Goal: Task Accomplishment & Management: Use online tool/utility

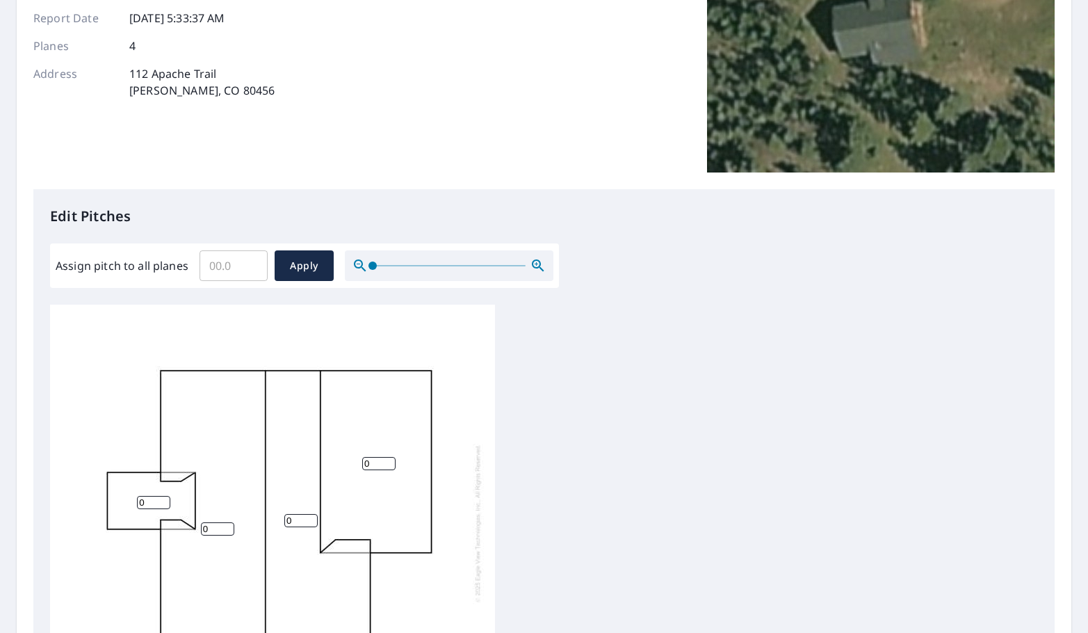
scroll to position [209, 0]
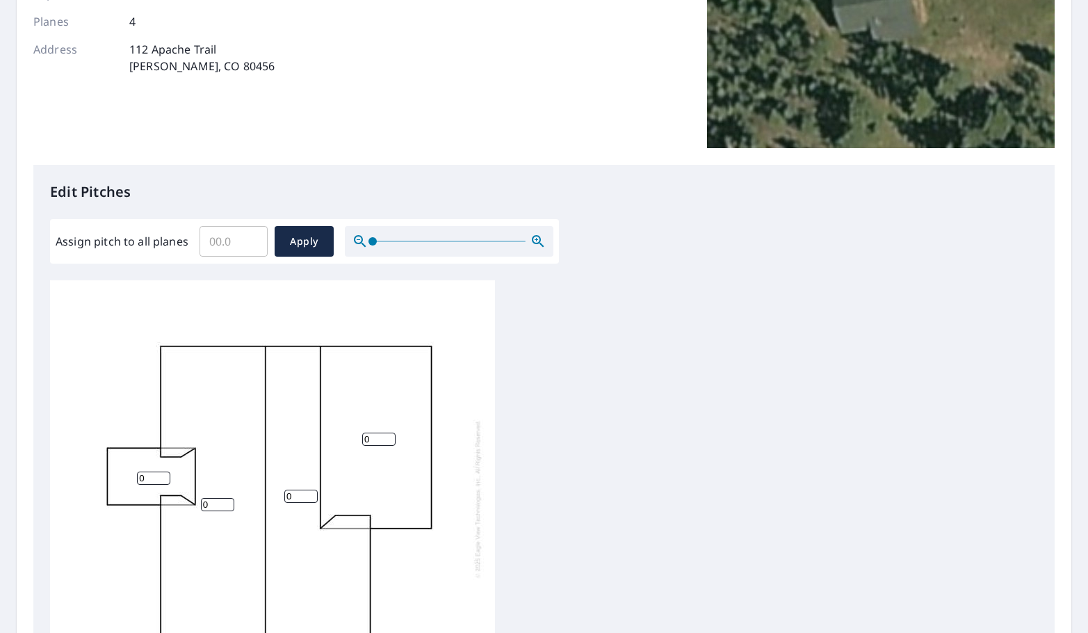
click at [216, 243] on input "Assign pitch to all planes" at bounding box center [234, 241] width 68 height 39
type input "6"
click at [301, 242] on span "Apply" at bounding box center [304, 241] width 37 height 17
type input "6"
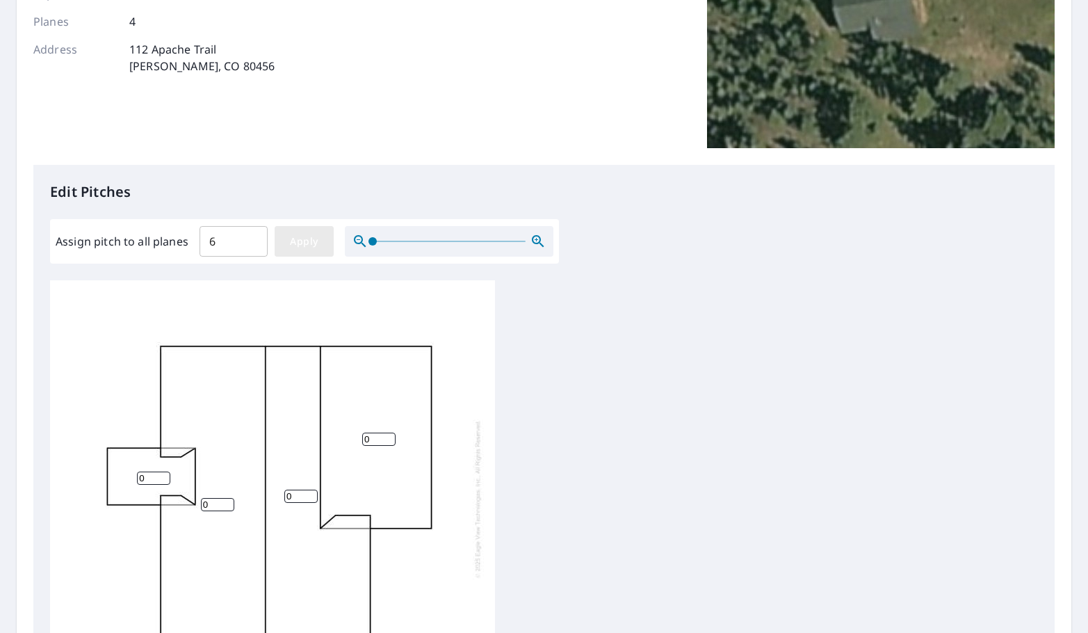
type input "6"
click at [300, 239] on span "Apply" at bounding box center [304, 241] width 37 height 17
click at [289, 243] on span "Apply" at bounding box center [304, 241] width 37 height 17
click at [229, 241] on input "6" at bounding box center [234, 241] width 68 height 39
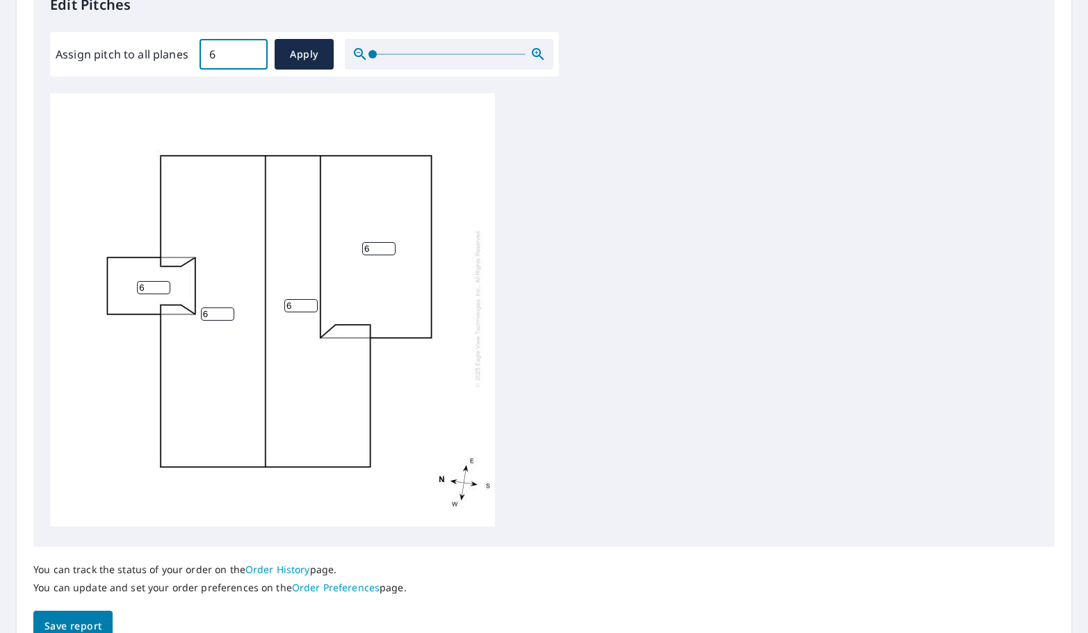
scroll to position [468, 0]
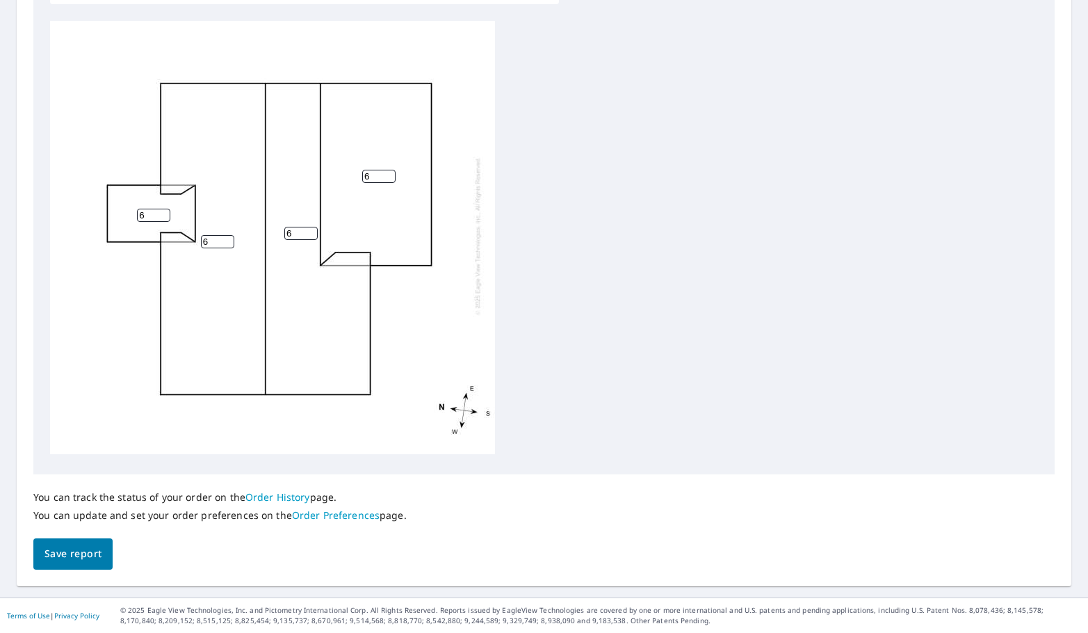
click at [73, 549] on span "Save report" at bounding box center [72, 553] width 57 height 17
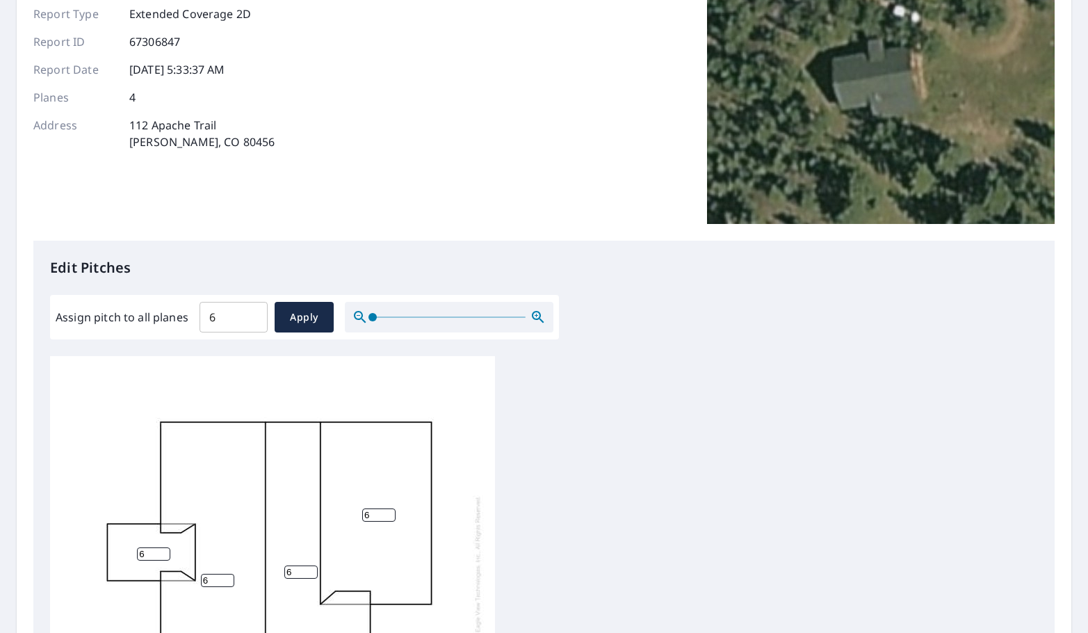
scroll to position [0, 0]
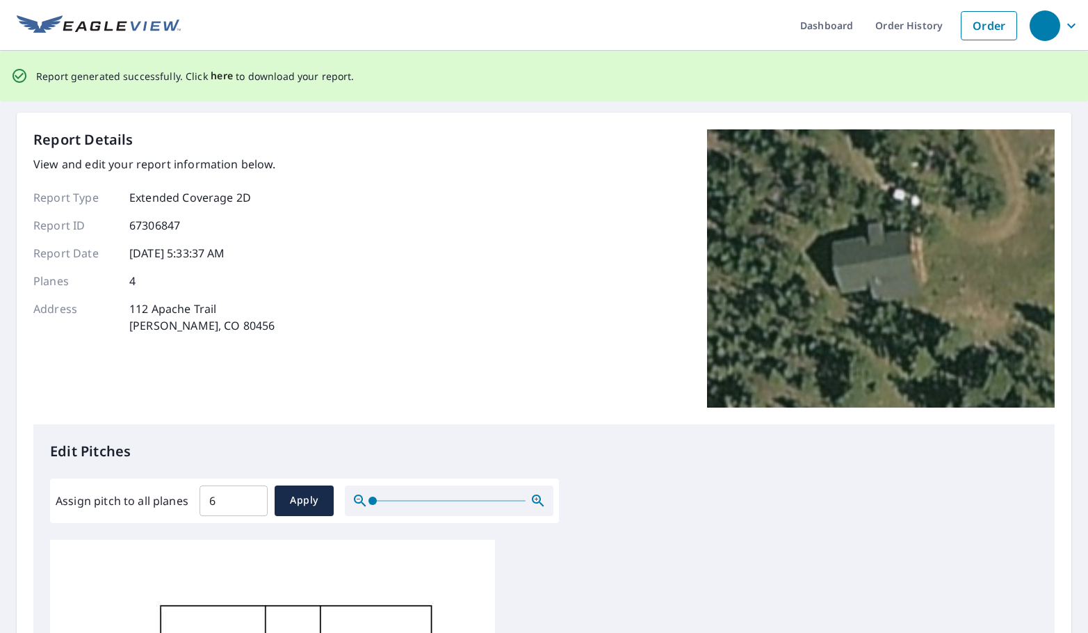
click at [215, 76] on span "here" at bounding box center [222, 75] width 23 height 17
